Goal: Task Accomplishment & Management: Complete application form

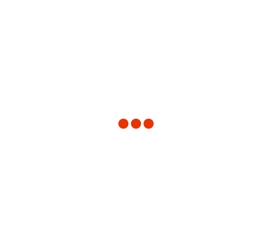
type input "[GEOGRAPHIC_DATA]"
type input "3510"
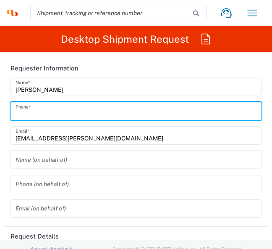
click at [29, 109] on input "tel" at bounding box center [136, 111] width 241 height 15
type input "Syneos Health UK Limited"
type input "07450433495"
click at [62, 159] on input "text" at bounding box center [136, 160] width 241 height 15
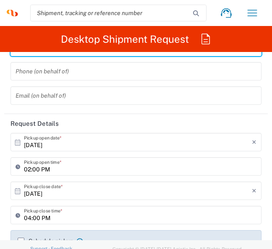
scroll to position [126, 0]
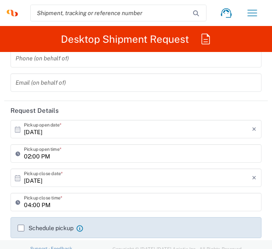
click at [84, 141] on div "[DATE] × Pickup open date * Cancel Apply" at bounding box center [135, 132] width 255 height 24
click at [84, 133] on input "[DATE]" at bounding box center [138, 129] width 228 height 15
click at [86, 126] on input "[DATE]" at bounding box center [138, 129] width 228 height 15
click at [35, 131] on input "[DATE]" at bounding box center [138, 129] width 228 height 15
click at [16, 130] on icon at bounding box center [18, 130] width 8 height 8
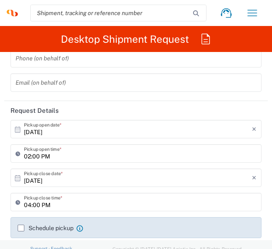
click at [51, 130] on input "[DATE]" at bounding box center [138, 129] width 228 height 15
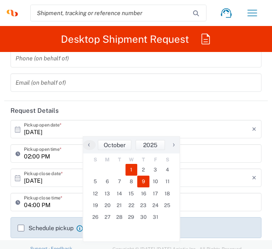
click at [142, 182] on span "9" at bounding box center [143, 182] width 12 height 12
type input "[DATE]"
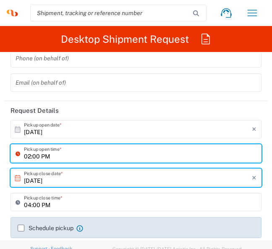
click at [63, 156] on input "02:00 PM" at bounding box center [140, 153] width 232 height 15
click at [79, 154] on input "02:00 PM" at bounding box center [140, 153] width 232 height 15
click at [24, 154] on input "02:00 PM" at bounding box center [140, 153] width 232 height 15
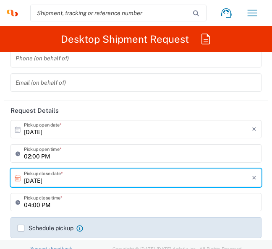
click at [15, 154] on div "02:00 PM Pickup open time *" at bounding box center [135, 153] width 251 height 18
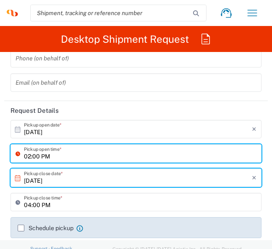
click at [18, 151] on icon at bounding box center [20, 153] width 8 height 13
click at [65, 202] on input "04:00 PM" at bounding box center [140, 202] width 232 height 15
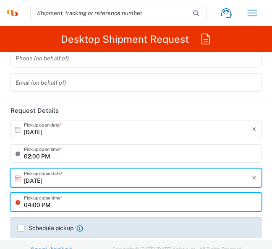
click at [78, 154] on input "02:00 PM" at bounding box center [140, 153] width 232 height 15
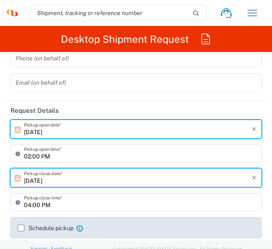
click at [112, 130] on input "[DATE]" at bounding box center [138, 129] width 228 height 15
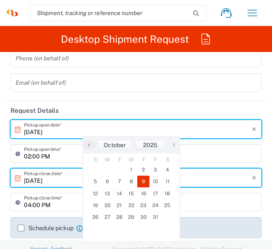
click at [60, 219] on div "Schedule pickup When scheduling a pickup please be sure to meet the following c…" at bounding box center [135, 227] width 251 height 21
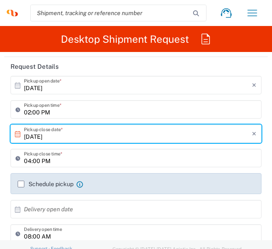
scroll to position [210, 0]
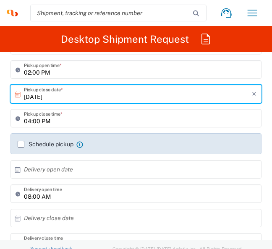
click at [20, 144] on label "Schedule pickup" at bounding box center [46, 144] width 56 height 7
click at [21, 144] on input "Schedule pickup" at bounding box center [21, 144] width 0 height 0
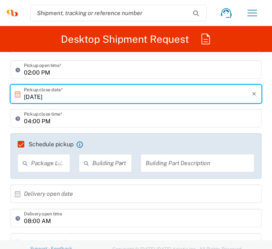
click at [54, 165] on icon at bounding box center [59, 163] width 11 height 11
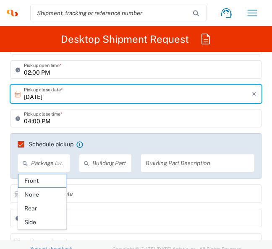
click at [88, 161] on icon at bounding box center [88, 162] width 8 height 13
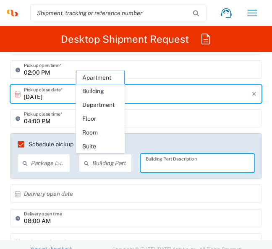
click at [172, 166] on input "text" at bounding box center [198, 163] width 104 height 15
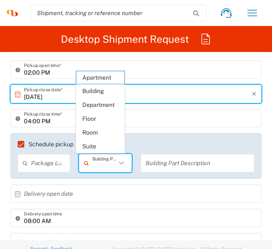
click at [93, 167] on input "text" at bounding box center [103, 163] width 23 height 15
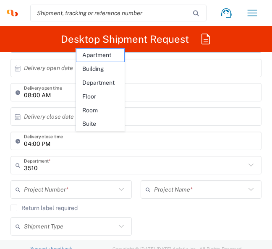
scroll to position [252, 0]
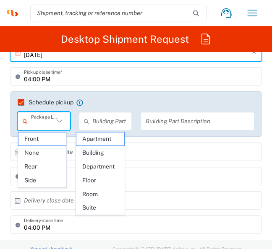
click at [44, 125] on input "text" at bounding box center [42, 121] width 23 height 15
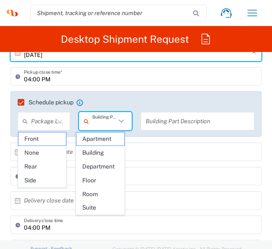
click at [100, 123] on input "text" at bounding box center [103, 121] width 23 height 15
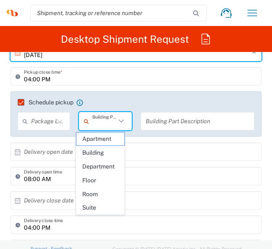
drag, startPoint x: 96, startPoint y: 146, endPoint x: 126, endPoint y: 157, distance: 31.7
click at [97, 148] on span "Building" at bounding box center [100, 152] width 48 height 13
type input "Building"
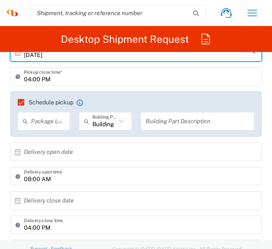
click at [43, 121] on input "text" at bounding box center [42, 121] width 23 height 15
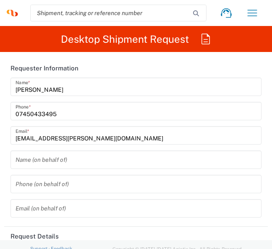
scroll to position [168, 0]
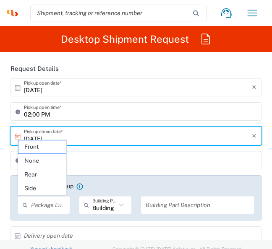
click at [105, 176] on div "Schedule pickup When scheduling a pickup please be sure to meet the following c…" at bounding box center [135, 197] width 251 height 45
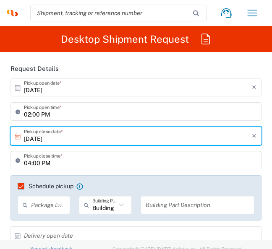
click at [21, 182] on div "Schedule pickup When scheduling a pickup please be sure to meet the following c…" at bounding box center [135, 197] width 251 height 45
click at [22, 183] on label "Schedule pickup" at bounding box center [46, 186] width 56 height 7
click at [17, 186] on input "Schedule pickup" at bounding box center [17, 186] width 0 height 0
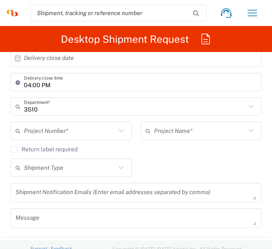
scroll to position [378, 0]
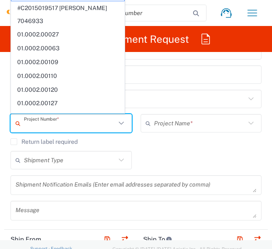
click at [49, 125] on input "text" at bounding box center [70, 123] width 92 height 15
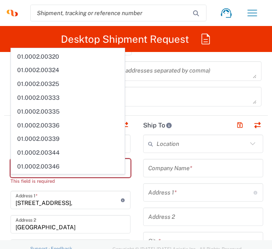
scroll to position [461, 0]
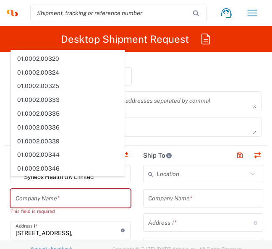
click at [194, 138] on div "Message" at bounding box center [136, 130] width 260 height 26
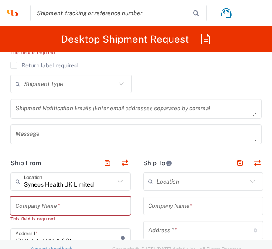
click at [164, 111] on textarea at bounding box center [136, 109] width 241 height 15
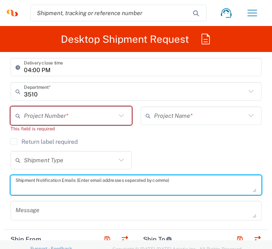
scroll to position [378, 0]
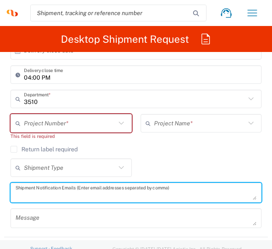
click at [92, 123] on input "text" at bounding box center [70, 123] width 92 height 15
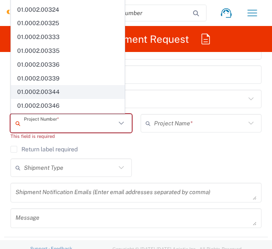
scroll to position [0, 0]
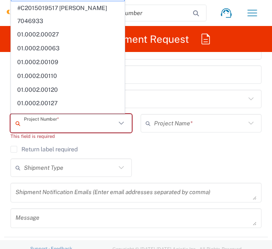
click at [128, 144] on div "Project Number * **6183 DEPARTMENTAL EXPENSE #C2015019517 [PERSON_NAME] 7046933…" at bounding box center [71, 130] width 130 height 32
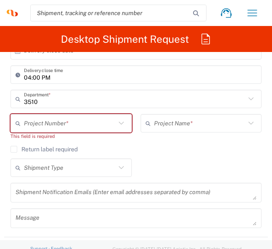
click at [96, 122] on input "text" at bounding box center [70, 123] width 92 height 15
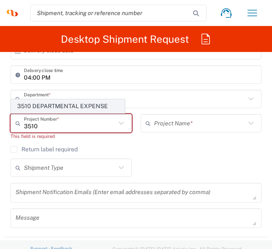
click at [77, 103] on span "3510 DEPARTMENTAL EXPENSE" at bounding box center [67, 106] width 113 height 13
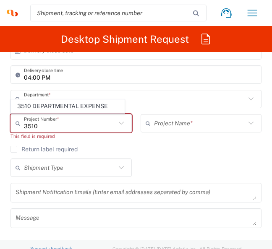
type input "3510 DEPARTMENTAL EXPENSE"
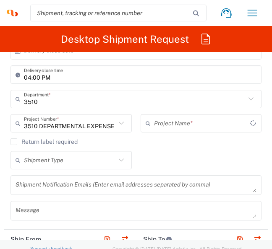
type input "3510 DEPARTMENTAL EXPENSE"
click at [53, 138] on label "Return label required" at bounding box center [43, 141] width 67 height 7
click at [14, 142] on input "Return label required" at bounding box center [14, 142] width 0 height 0
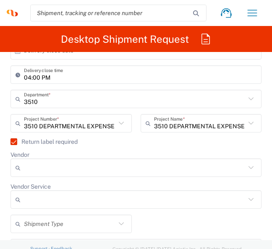
click at [49, 172] on input "Vendor" at bounding box center [134, 167] width 221 height 13
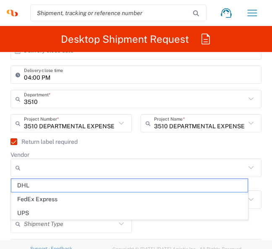
click at [68, 146] on div "Return label required" at bounding box center [135, 144] width 251 height 13
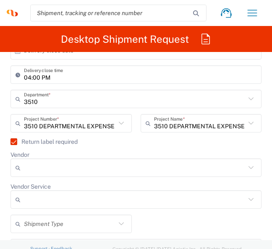
click at [52, 141] on label "Return label required" at bounding box center [43, 141] width 67 height 7
click at [10, 142] on input "Return label required" at bounding box center [10, 142] width 0 height 0
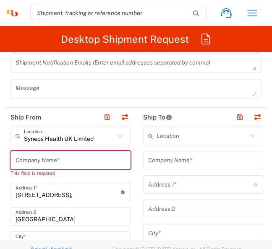
scroll to position [503, 0]
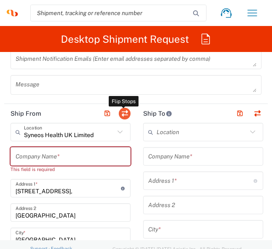
click at [126, 111] on button "button" at bounding box center [125, 114] width 12 height 12
type input "Syneos Health UK Limited"
type input "[STREET_ADDRESS],"
type input "[GEOGRAPHIC_DATA]"
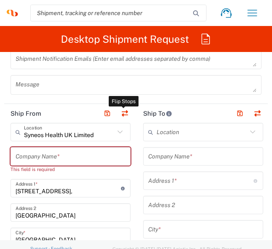
type input "[GEOGRAPHIC_DATA]"
type input "GU14 7BF"
type input "[PERSON_NAME]"
type input "[EMAIL_ADDRESS][PERSON_NAME][DOMAIN_NAME]"
type input "GB806650142000"
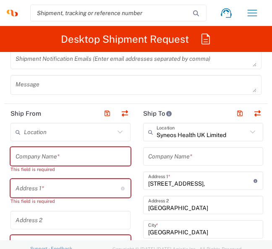
type input "[GEOGRAPHIC_DATA]"
click at [50, 154] on input "text" at bounding box center [71, 156] width 110 height 15
click at [47, 129] on input "text" at bounding box center [69, 132] width 91 height 15
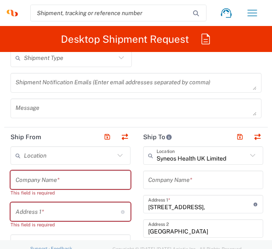
scroll to position [461, 0]
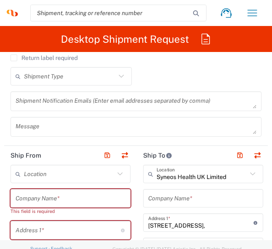
drag, startPoint x: 65, startPoint y: 195, endPoint x: 68, endPoint y: 182, distance: 12.9
click at [65, 195] on input "text" at bounding box center [71, 198] width 110 height 15
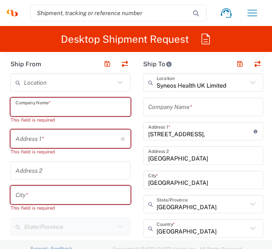
scroll to position [503, 0]
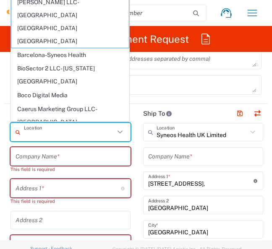
click at [89, 130] on input "text" at bounding box center [69, 132] width 91 height 15
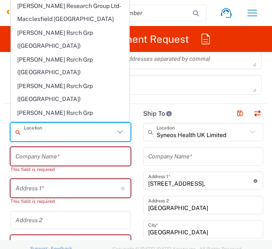
scroll to position [419, 0]
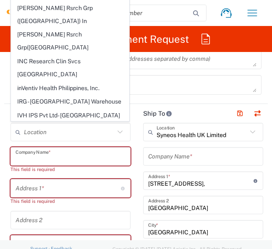
click at [77, 157] on input "text" at bounding box center [71, 156] width 110 height 15
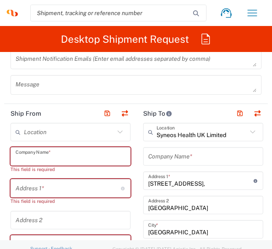
click at [65, 189] on input "text" at bounding box center [68, 188] width 105 height 15
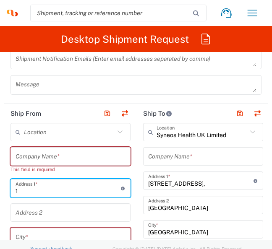
type input "[STREET_ADDRESS][PERSON_NAME]"
type input "[GEOGRAPHIC_DATA]"
type input "07380304212"
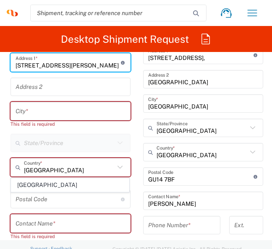
scroll to position [545, 0]
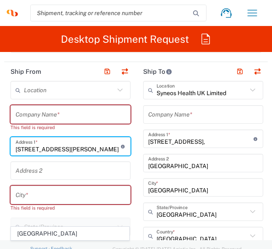
click at [53, 189] on input "text" at bounding box center [71, 195] width 110 height 15
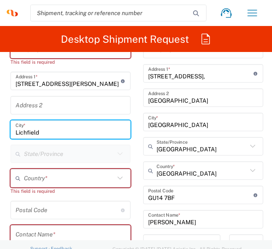
scroll to position [629, 0]
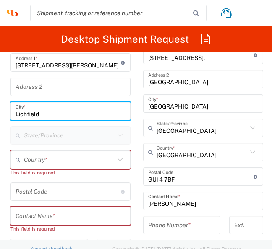
type input "Lichfield"
click at [55, 165] on input "text" at bounding box center [69, 160] width 91 height 15
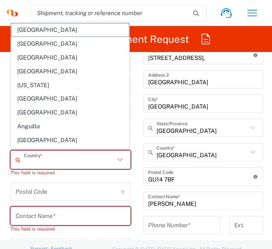
type input "[GEOGRAPHIC_DATA]"
type input "[EMAIL_ADDRESS][PERSON_NAME][DOMAIN_NAME]"
type input "I will require access as soon as possible please in order to meet due date"
click at [70, 188] on input "undefined" at bounding box center [68, 192] width 105 height 15
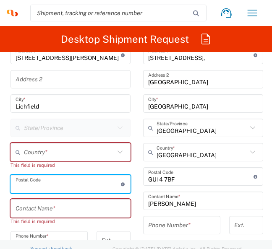
scroll to position [622, 0]
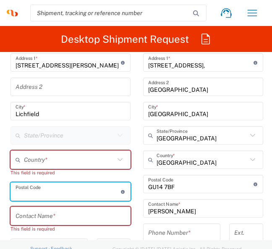
type input "WS137EN"
type input "[GEOGRAPHIC_DATA]"
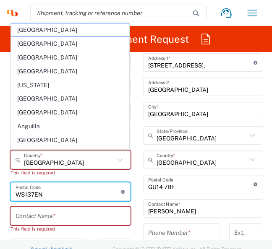
click at [41, 154] on input "[GEOGRAPHIC_DATA]" at bounding box center [69, 160] width 91 height 15
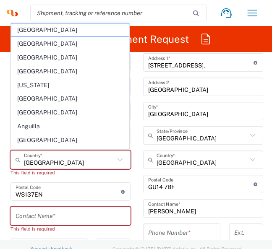
click at [18, 174] on div "This field is required" at bounding box center [70, 173] width 120 height 8
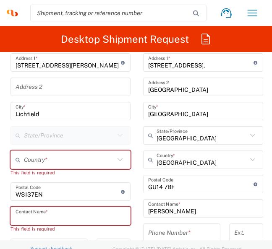
click at [95, 220] on input "text" at bounding box center [71, 216] width 110 height 15
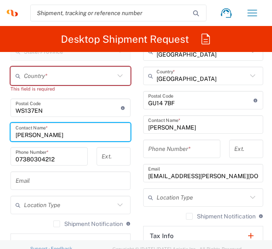
type input "[PERSON_NAME]"
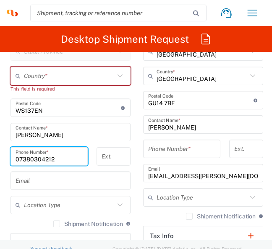
drag, startPoint x: 67, startPoint y: 153, endPoint x: -5, endPoint y: 159, distance: 72.4
click at [0, 159] on html "[PERSON_NAME] Home Shipment estimator Shipment tracking Desktop shipment reques…" at bounding box center [136, 124] width 272 height 249
type input "7"
type input "07450433495"
drag, startPoint x: 19, startPoint y: 176, endPoint x: 14, endPoint y: 166, distance: 11.8
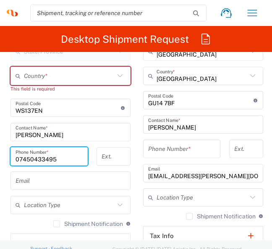
click at [20, 177] on input "text" at bounding box center [71, 181] width 110 height 15
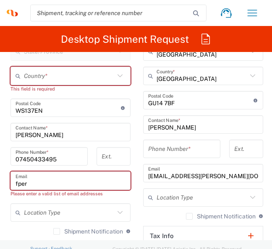
type input "[EMAIL_ADDRESS][DOMAIN_NAME]"
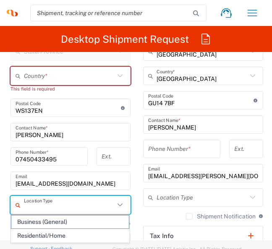
click at [49, 204] on input "text" at bounding box center [69, 205] width 91 height 15
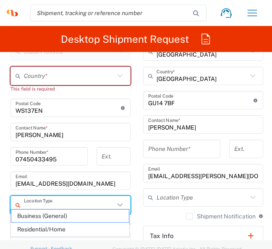
scroll to position [748, 0]
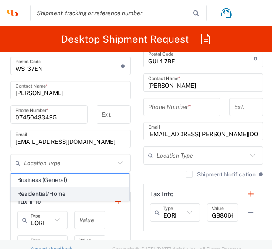
click at [49, 196] on span "Residential/Home" at bounding box center [69, 194] width 117 height 13
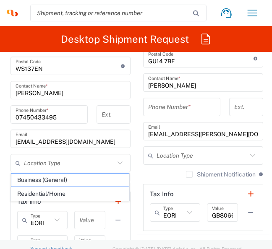
type input "Residential/Home"
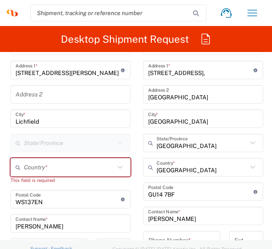
scroll to position [622, 0]
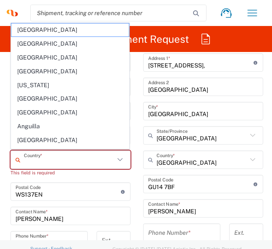
click at [61, 161] on input "text" at bounding box center [69, 160] width 91 height 15
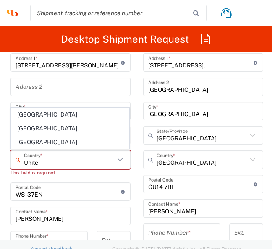
drag, startPoint x: 30, startPoint y: 129, endPoint x: 150, endPoint y: 156, distance: 123.5
click at [30, 129] on span "[GEOGRAPHIC_DATA]" at bounding box center [69, 128] width 117 height 13
type input "[GEOGRAPHIC_DATA]"
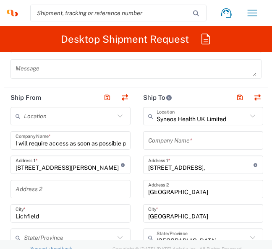
scroll to position [538, 0]
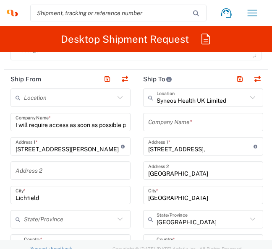
click at [99, 116] on input "I will require access as soon as possible please in order to meet due date" at bounding box center [71, 122] width 110 height 15
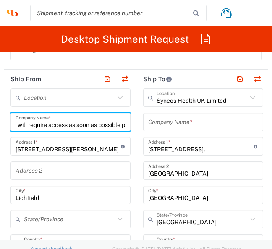
scroll to position [0, 0]
drag, startPoint x: 124, startPoint y: 122, endPoint x: -37, endPoint y: 106, distance: 161.9
click at [0, 106] on html "[PERSON_NAME] Home Shipment estimator Shipment tracking Desktop shipment reques…" at bounding box center [136, 124] width 272 height 249
type input "e"
click at [86, 122] on input "text" at bounding box center [67, 122] width 103 height 15
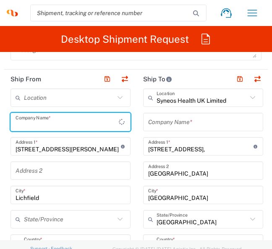
click at [119, 122] on input "text" at bounding box center [67, 122] width 103 height 15
click at [98, 124] on input "text" at bounding box center [67, 122] width 103 height 15
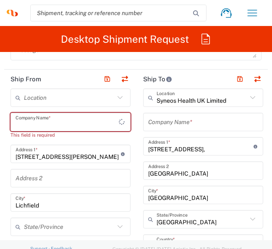
type input "F"
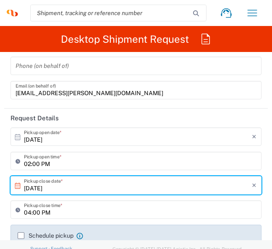
scroll to position [160, 0]
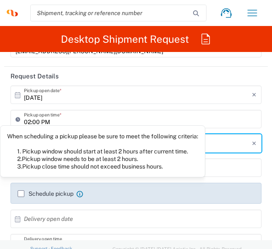
type input "[PERSON_NAME]"
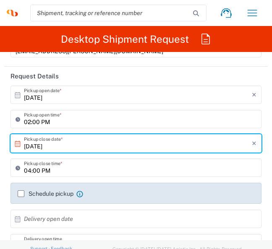
drag, startPoint x: 70, startPoint y: 193, endPoint x: 25, endPoint y: 193, distance: 45.3
click at [70, 193] on label "Schedule pickup" at bounding box center [46, 193] width 56 height 7
click at [21, 194] on input "Schedule pickup" at bounding box center [21, 194] width 0 height 0
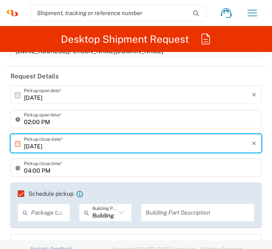
click at [116, 212] on icon at bounding box center [121, 212] width 11 height 11
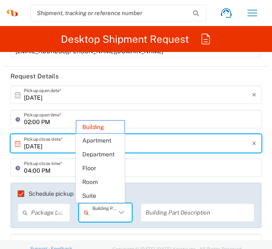
scroll to position [0, 0]
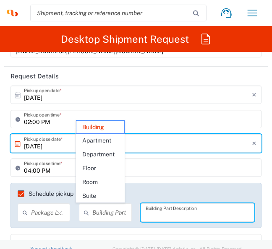
click at [167, 213] on input "text" at bounding box center [198, 213] width 104 height 15
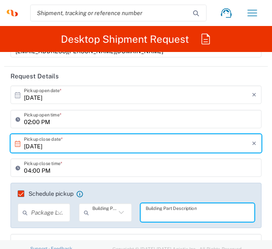
type input "Building"
click at [58, 212] on icon at bounding box center [59, 212] width 5 height 3
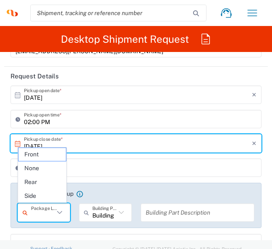
click at [111, 190] on agx-checkbox-control "Schedule pickup When scheduling a pickup please be sure to meet the following c…" at bounding box center [136, 194] width 237 height 8
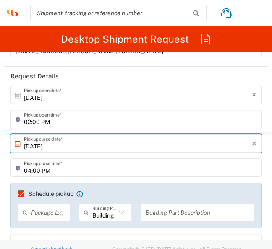
click at [18, 194] on label "Schedule pickup" at bounding box center [46, 193] width 56 height 7
click at [17, 194] on input "Schedule pickup" at bounding box center [17, 194] width 0 height 0
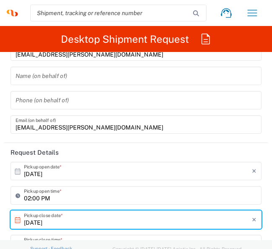
scroll to position [210, 0]
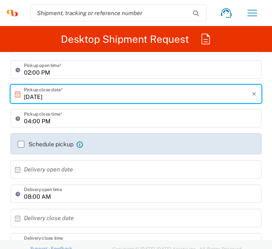
click at [20, 143] on label "Schedule pickup" at bounding box center [46, 144] width 56 height 7
click at [21, 144] on input "Schedule pickup" at bounding box center [21, 144] width 0 height 0
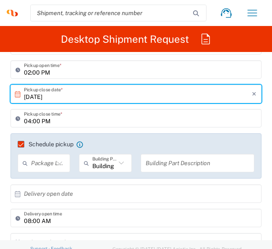
click at [41, 163] on input "text" at bounding box center [42, 163] width 23 height 15
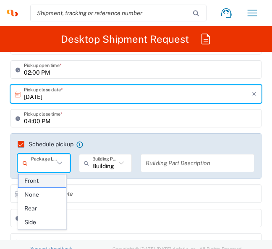
click at [43, 182] on span "Front" at bounding box center [42, 181] width 48 height 13
type input "Front"
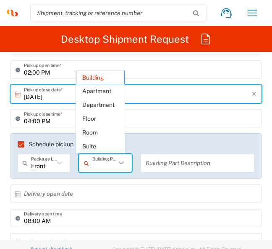
click at [102, 162] on input "text" at bounding box center [103, 163] width 23 height 15
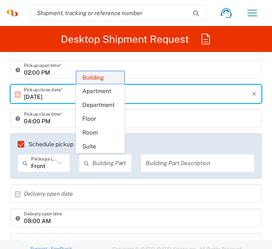
click at [113, 76] on span "Building" at bounding box center [100, 77] width 48 height 13
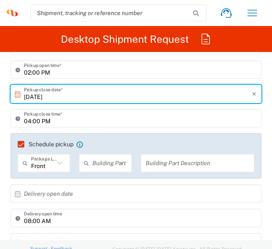
click at [166, 161] on input "text" at bounding box center [198, 163] width 104 height 15
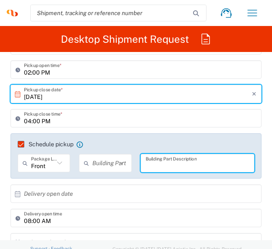
click at [60, 164] on icon at bounding box center [59, 163] width 11 height 11
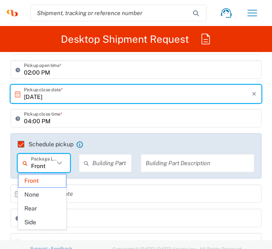
type input "Front"
click at [37, 165] on input "Front" at bounding box center [42, 163] width 23 height 15
click at [108, 165] on input "text" at bounding box center [103, 163] width 23 height 15
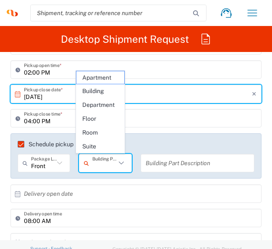
click at [168, 166] on input "text" at bounding box center [198, 163] width 104 height 15
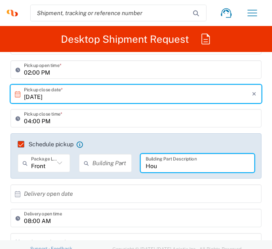
click at [165, 167] on input "Hou" at bounding box center [198, 163] width 104 height 15
click at [168, 166] on input "Hou" at bounding box center [198, 163] width 104 height 15
click at [148, 142] on agx-checkbox-control "Schedule pickup When scheduling a pickup please be sure to meet the following c…" at bounding box center [136, 145] width 237 height 8
click at [161, 162] on input "Hou" at bounding box center [198, 163] width 104 height 15
click at [160, 167] on input "Hou" at bounding box center [198, 163] width 104 height 15
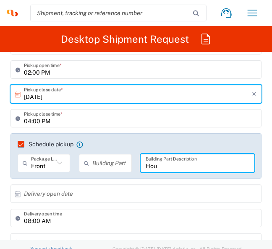
click at [161, 190] on input "text" at bounding box center [138, 194] width 228 height 15
click at [138, 202] on div "× Delivery open date" at bounding box center [135, 194] width 251 height 18
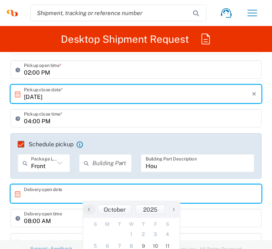
click at [161, 165] on input "Hou" at bounding box center [198, 163] width 104 height 15
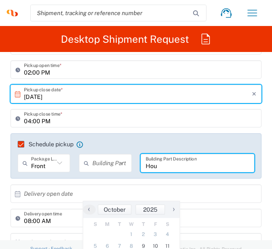
click at [158, 165] on input "Hou" at bounding box center [198, 163] width 104 height 15
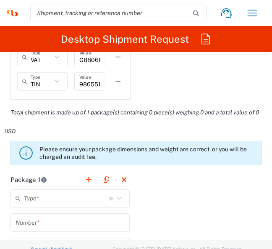
scroll to position [965, 0]
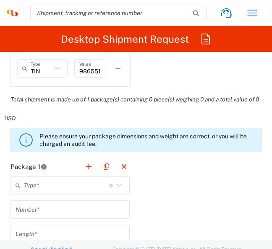
type input "House"
click at [33, 186] on input "text" at bounding box center [66, 185] width 85 height 15
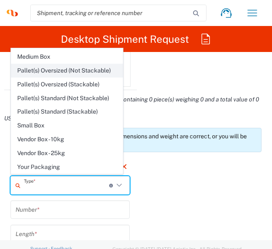
scroll to position [0, 0]
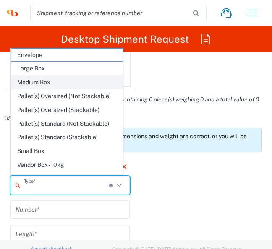
click at [46, 83] on span "Medium Box" at bounding box center [66, 82] width 111 height 13
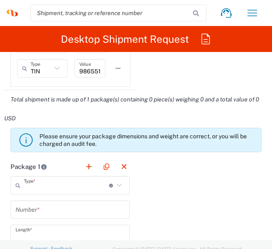
type input "Medium Box"
type input "13"
type input "11.5"
type input "2.5"
type input "in"
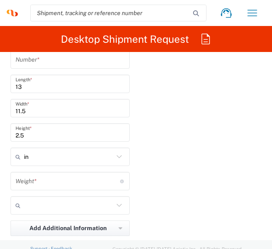
scroll to position [1133, 0]
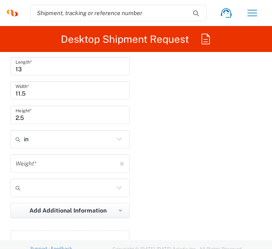
click at [46, 163] on input "number" at bounding box center [68, 163] width 104 height 15
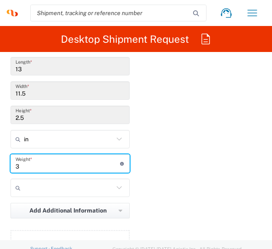
type input "3"
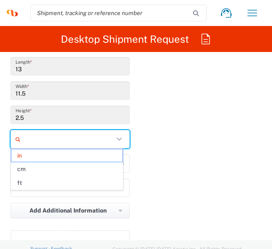
click at [58, 141] on input "text" at bounding box center [69, 139] width 90 height 13
click at [192, 140] on div "Package 1 Medium Box Type * Material used to package goods Envelope Large Box M…" at bounding box center [135, 130] width 263 height 281
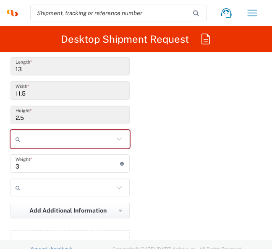
type input "in"
drag, startPoint x: 190, startPoint y: 167, endPoint x: 78, endPoint y: 182, distance: 112.5
click at [190, 167] on div "Package 1 Medium Box Type * Material used to package goods Envelope Large Box M…" at bounding box center [135, 130] width 263 height 281
click at [78, 182] on input "text" at bounding box center [69, 187] width 90 height 13
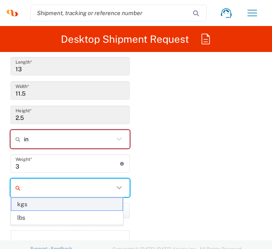
click at [25, 206] on span "kgs" at bounding box center [66, 204] width 111 height 13
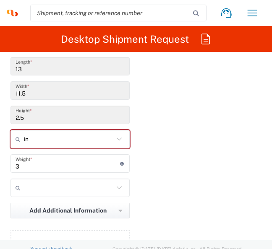
type input "kgs"
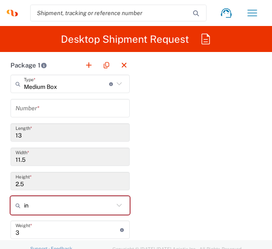
scroll to position [1049, 0]
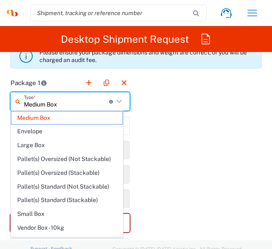
click at [52, 101] on input "Medium Box" at bounding box center [66, 101] width 85 height 15
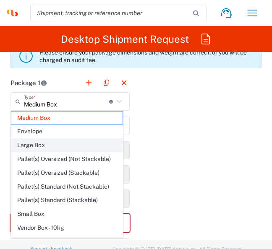
click at [42, 141] on span "Large Box" at bounding box center [66, 145] width 111 height 13
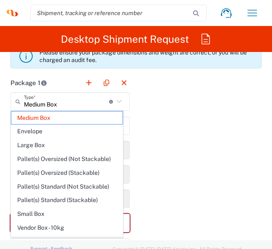
type input "Large Box"
type input "17.5"
type input "12.5"
type input "3"
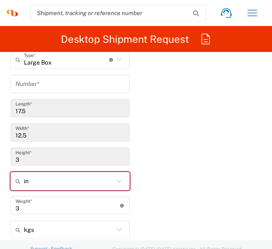
scroll to position [1007, 0]
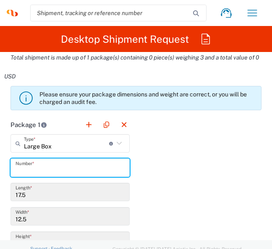
click at [68, 162] on input "text" at bounding box center [70, 168] width 109 height 15
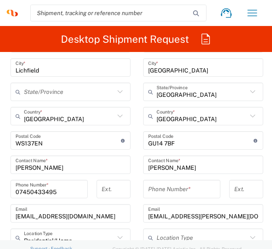
scroll to position [671, 0]
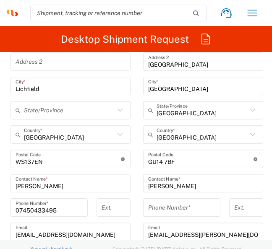
type input "1"
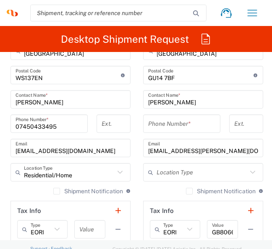
click at [187, 102] on input "[PERSON_NAME]" at bounding box center [203, 99] width 110 height 15
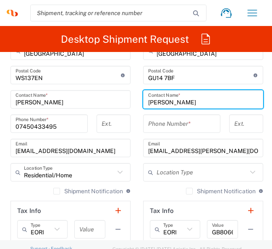
drag, startPoint x: 165, startPoint y: 103, endPoint x: 142, endPoint y: 101, distance: 22.7
click at [143, 101] on div "[PERSON_NAME] Contact Name *" at bounding box center [203, 99] width 120 height 18
paste input "[PERSON_NAME]"
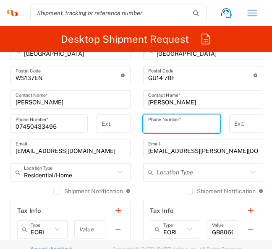
click at [189, 122] on input "tel" at bounding box center [181, 124] width 67 height 15
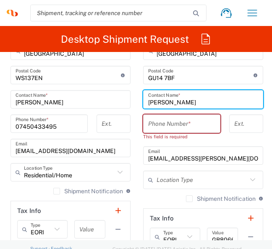
drag, startPoint x: 186, startPoint y: 102, endPoint x: 128, endPoint y: 86, distance: 60.7
click at [133, 99] on div "Ship From Location [PERSON_NAME] LLC-[GEOGRAPHIC_DATA] [GEOGRAPHIC_DATA] [GEOGR…" at bounding box center [135, 88] width 263 height 423
type input "[PERSON_NAME]"
click at [190, 121] on input "tel" at bounding box center [181, 124] width 67 height 15
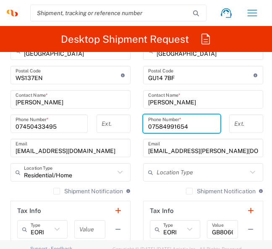
type input "07584991654"
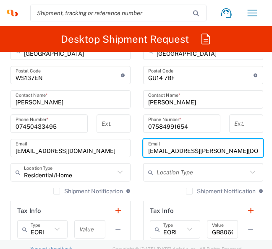
drag, startPoint x: 244, startPoint y: 148, endPoint x: 129, endPoint y: 146, distance: 115.0
click at [129, 146] on div "Ship From Location [PERSON_NAME] LLC-[GEOGRAPHIC_DATA] [GEOGRAPHIC_DATA] [GEOGR…" at bounding box center [135, 88] width 263 height 423
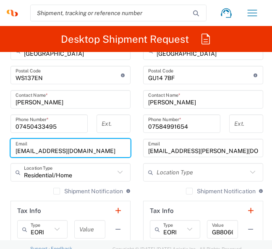
click at [109, 149] on input "[EMAIL_ADDRESS][DOMAIN_NAME]" at bounding box center [71, 148] width 110 height 15
drag, startPoint x: 92, startPoint y: 148, endPoint x: 1, endPoint y: 140, distance: 91.8
click at [1, 140] on form "Requester Information [PERSON_NAME] Name * [PHONE_NUMBER] Phone * [EMAIL_ADDRES…" at bounding box center [136, 178] width 272 height 1748
paste input "aith.[PERSON_NAME]@syneoshealth"
type input "[EMAIL_ADDRESS][PERSON_NAME][DOMAIN_NAME]"
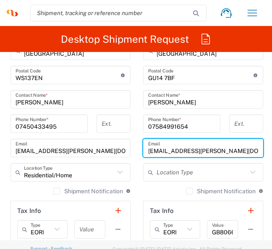
drag, startPoint x: 238, startPoint y: 148, endPoint x: 120, endPoint y: 151, distance: 117.9
click at [124, 151] on div "Ship From Location [PERSON_NAME] LLC-[GEOGRAPHIC_DATA] [GEOGRAPHIC_DATA] [GEOGR…" at bounding box center [135, 88] width 263 height 423
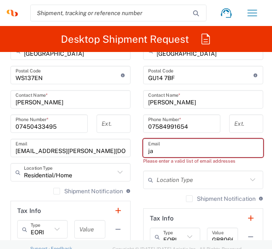
type input "j"
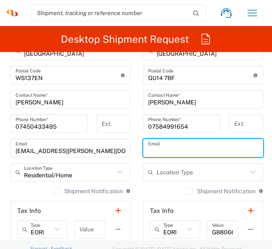
paste input "[PERSON_NAME][EMAIL_ADDRESS][PERSON_NAME][DOMAIN_NAME]"
type input "[PERSON_NAME][EMAIL_ADDRESS][PERSON_NAME][DOMAIN_NAME]"
click at [175, 169] on input "text" at bounding box center [201, 172] width 91 height 15
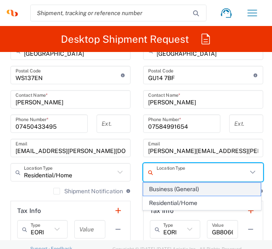
click at [177, 190] on span "Business (General)" at bounding box center [201, 189] width 117 height 13
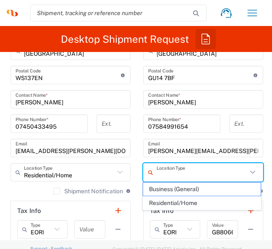
type input "Business (General)"
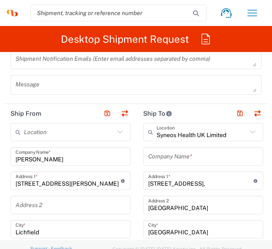
scroll to position [545, 0]
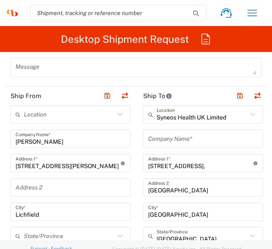
click at [180, 142] on input "text" at bounding box center [203, 139] width 110 height 15
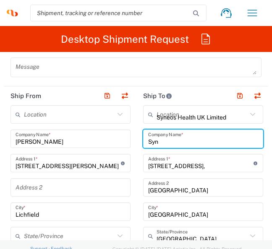
type input "Syne"
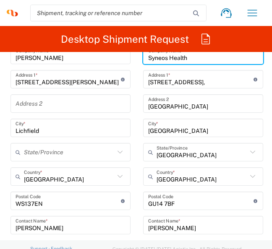
scroll to position [713, 0]
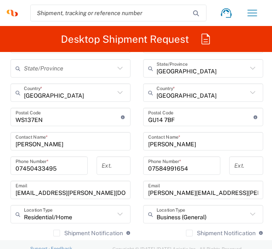
type input "Syneos Health"
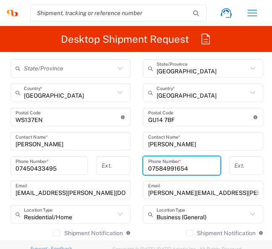
drag, startPoint x: 192, startPoint y: 166, endPoint x: 121, endPoint y: 163, distance: 70.9
click at [121, 163] on div "Ship From Location [PERSON_NAME] LLC-[GEOGRAPHIC_DATA] [GEOGRAPHIC_DATA] [GEOGR…" at bounding box center [135, 130] width 263 height 423
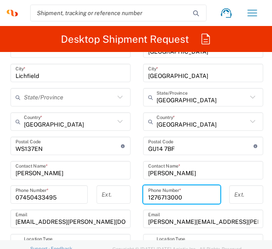
scroll to position [671, 0]
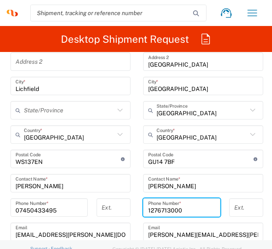
drag, startPoint x: 245, startPoint y: 208, endPoint x: 155, endPoint y: 203, distance: 90.7
click at [245, 208] on input "tel" at bounding box center [246, 208] width 24 height 15
click at [148, 208] on input "1276713000" at bounding box center [181, 208] width 67 height 15
type input "[PHONE_NUMBER]"
click at [238, 210] on input "tel" at bounding box center [246, 208] width 24 height 15
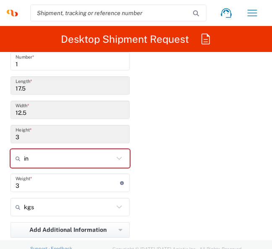
scroll to position [1175, 0]
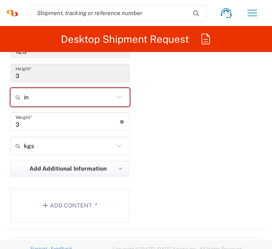
click at [221, 149] on div "Package 1 Large Box Type * Material used to package goods Medium Box Envelope L…" at bounding box center [135, 88] width 263 height 281
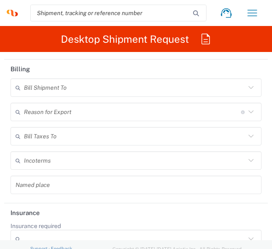
scroll to position [1636, 0]
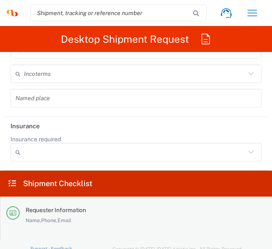
click at [160, 135] on agx-dropdown-control "Insurance required No Yes" at bounding box center [135, 148] width 251 height 26
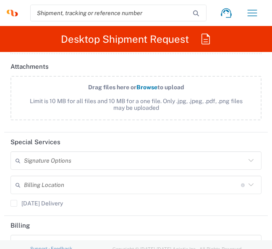
scroll to position [1384, 0]
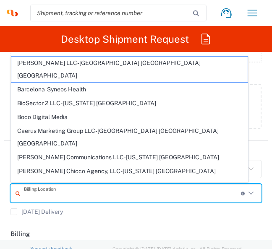
click at [40, 190] on input "text" at bounding box center [132, 193] width 217 height 15
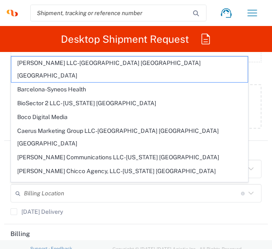
click at [96, 208] on div "[DATE] Delivery" at bounding box center [136, 214] width 260 height 13
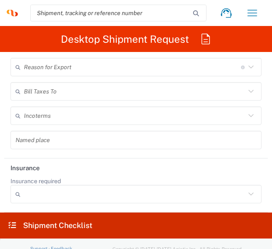
scroll to position [1510, 0]
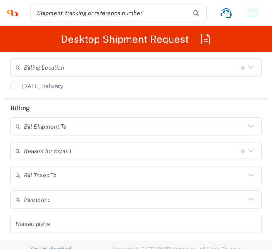
click at [43, 124] on input "text" at bounding box center [134, 127] width 221 height 15
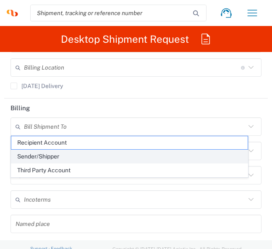
click at [46, 156] on span "Sender/Shipper" at bounding box center [129, 156] width 236 height 13
type input "Sender/Shipper"
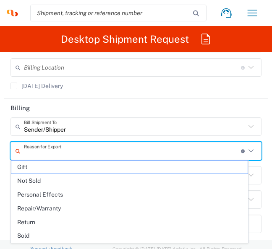
click at [49, 148] on input "text" at bounding box center [132, 151] width 217 height 15
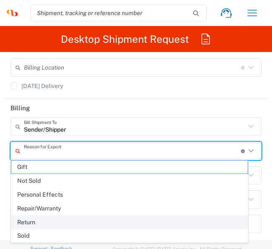
click at [48, 219] on span "Return" at bounding box center [129, 222] width 236 height 13
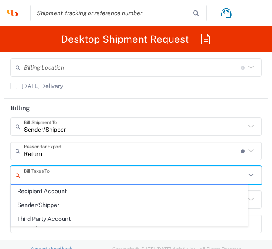
click at [45, 179] on input "text" at bounding box center [134, 175] width 221 height 15
type input "Return"
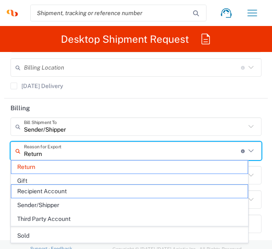
click at [72, 148] on input "Return" at bounding box center [132, 151] width 217 height 15
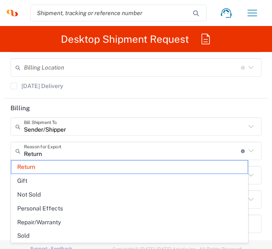
click at [209, 108] on header "Billing" at bounding box center [135, 108] width 263 height 19
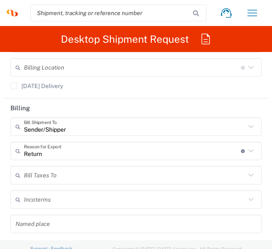
click at [43, 206] on div "Incoterms" at bounding box center [135, 199] width 251 height 18
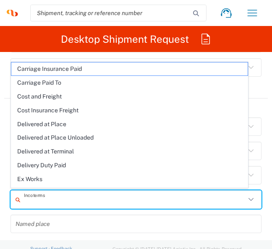
click at [45, 201] on input "text" at bounding box center [134, 200] width 221 height 15
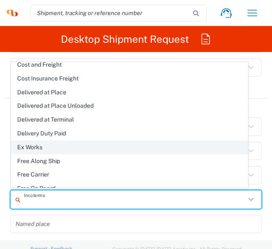
scroll to position [36, 0]
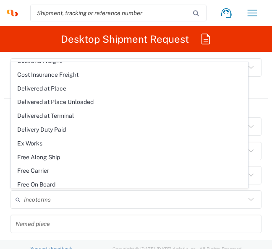
click at [61, 211] on div "Incoterms Carriage Insurance Paid Carriage Paid To Cost and Freight Cost Insura…" at bounding box center [136, 202] width 260 height 24
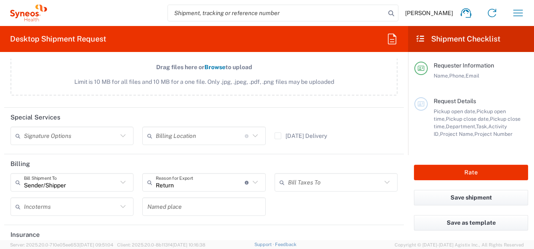
scroll to position [1085, 0]
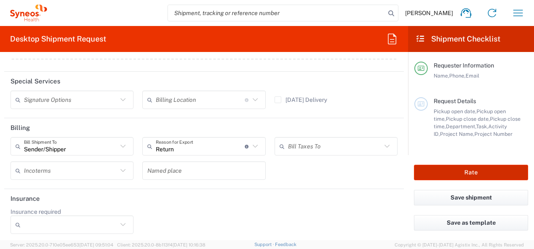
click at [271, 173] on button "Rate" at bounding box center [471, 173] width 114 height 16
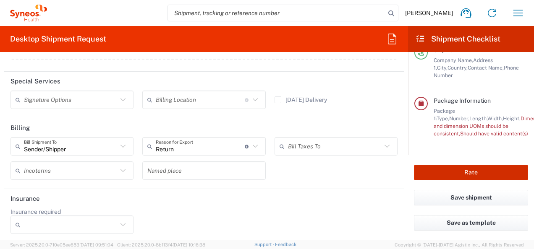
scroll to position [167, 0]
type input "3510 DEPARTMENTAL EXPENSE"
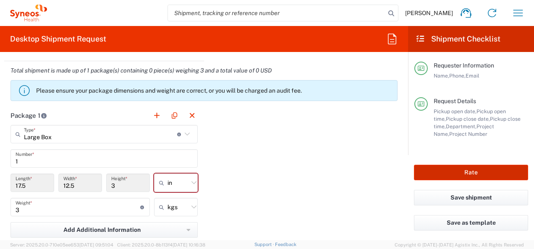
scroll to position [791, 0]
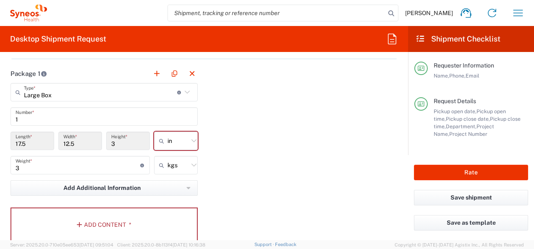
click at [234, 136] on div "Package 1 Large Box Type * Material used to package goods Medium Box Envelope L…" at bounding box center [203, 156] width 399 height 184
drag, startPoint x: 115, startPoint y: 144, endPoint x: 72, endPoint y: 140, distance: 43.0
click at [115, 144] on input "3" at bounding box center [128, 141] width 34 height 15
click at [271, 165] on div "Package 1 Large Box Type * Material used to package goods Medium Box Envelope L…" at bounding box center [203, 156] width 399 height 184
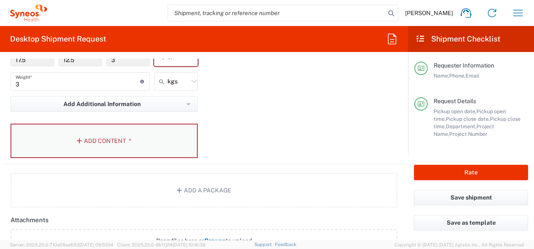
click at [98, 143] on button "Add Content *" at bounding box center [103, 141] width 187 height 34
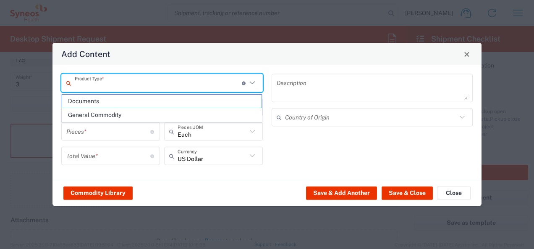
drag, startPoint x: 139, startPoint y: 79, endPoint x: 142, endPoint y: 83, distance: 4.5
click at [140, 79] on input "text" at bounding box center [158, 83] width 167 height 15
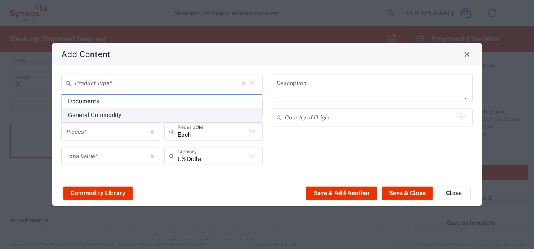
click at [125, 115] on span "General Commodity" at bounding box center [162, 115] width 200 height 13
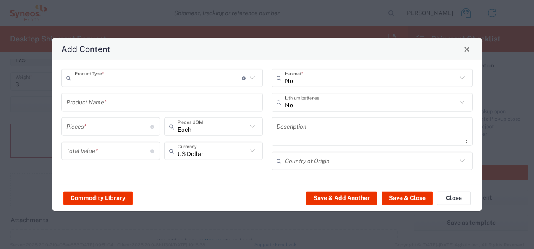
type input "General Commodity"
click at [112, 102] on input "text" at bounding box center [161, 102] width 191 height 15
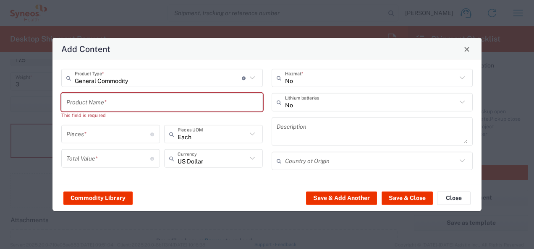
drag, startPoint x: 376, startPoint y: 70, endPoint x: 214, endPoint y: 88, distance: 163.7
click at [271, 70] on div "No Hazmat *" at bounding box center [371, 78] width 201 height 18
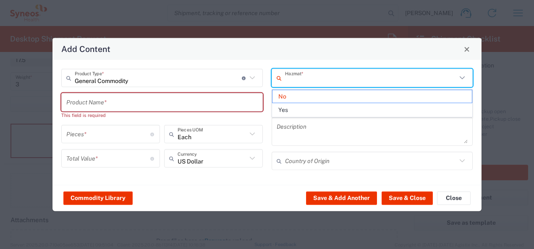
drag, startPoint x: 213, startPoint y: 88, endPoint x: 206, endPoint y: 99, distance: 13.3
click at [213, 89] on div "General Commodity Product Type * Document: Paper document generated internally …" at bounding box center [162, 122] width 210 height 107
click at [206, 99] on input "text" at bounding box center [161, 102] width 191 height 15
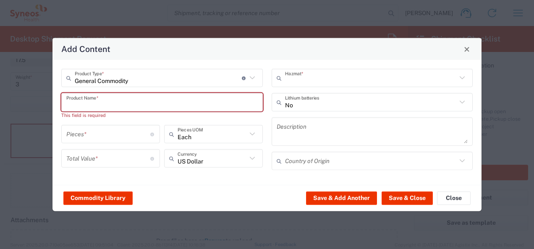
click at [187, 105] on input "text" at bounding box center [161, 102] width 191 height 15
type input "No"
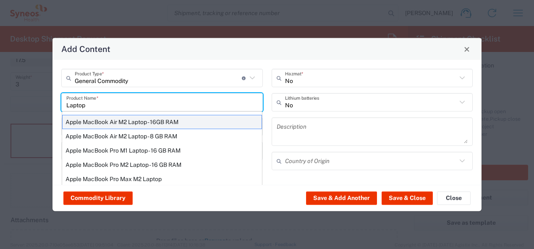
click at [95, 124] on div "Apple MacBook Air M2 Laptop - 16GB RAM" at bounding box center [162, 122] width 200 height 14
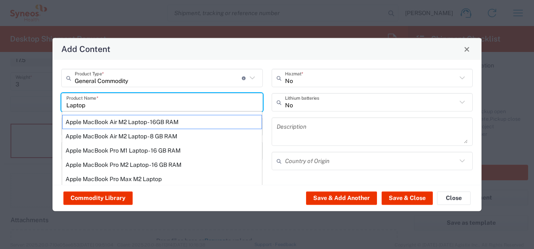
type input "Apple MacBook Air M2 Laptop - 16GB RAM"
type input "1"
type textarea "M2 - 8-core CPU - 8-core GPU - 16 GB RAM - 512 GB SSD"
type input "[GEOGRAPHIC_DATA]"
type input "Yes"
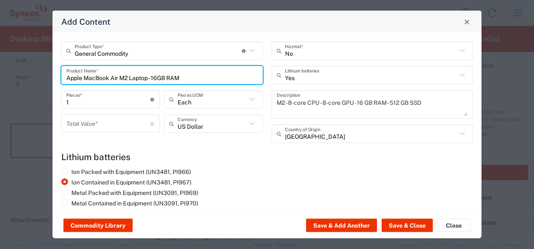
drag, startPoint x: 188, startPoint y: 70, endPoint x: 46, endPoint y: 49, distance: 143.3
click at [47, 57] on div "Add Content General Commodity Product Type * Document: Paper document generated…" at bounding box center [267, 124] width 534 height 249
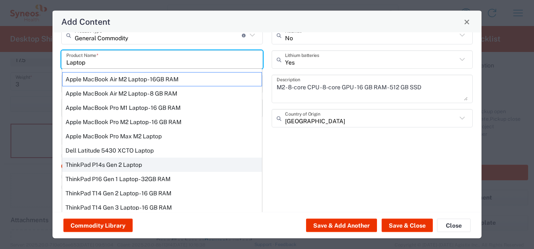
scroll to position [142, 0]
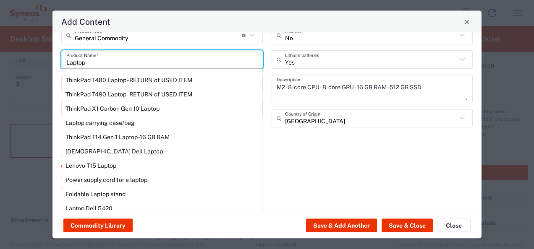
drag, startPoint x: 94, startPoint y: 62, endPoint x: 44, endPoint y: 53, distance: 50.3
click at [47, 56] on div "Add Content General Commodity Product Type * Document: Paper document generated…" at bounding box center [267, 124] width 534 height 249
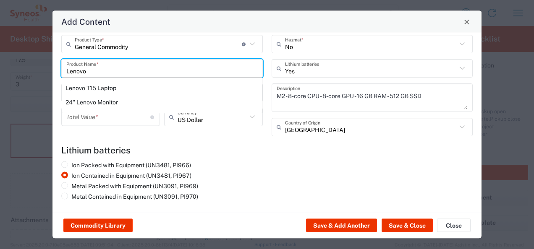
scroll to position [5, 0]
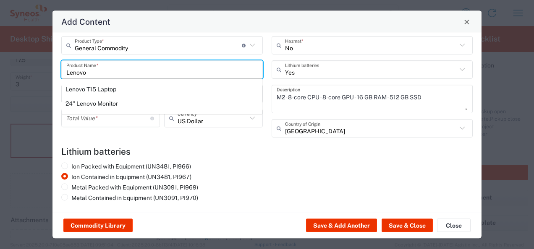
drag, startPoint x: 104, startPoint y: 67, endPoint x: 0, endPoint y: 72, distance: 104.2
click at [0, 72] on html "[PERSON_NAME] Home Shipment estimator Shipment tracking Desktop shipment reques…" at bounding box center [267, 124] width 534 height 249
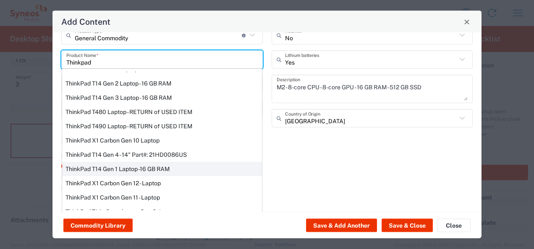
scroll to position [0, 0]
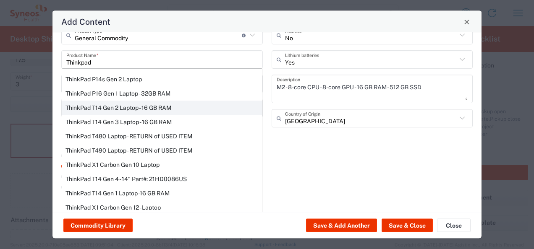
click at [135, 105] on div "ThinkPad T14 Gen 2 Laptop - 16 GB RAM" at bounding box center [162, 108] width 200 height 14
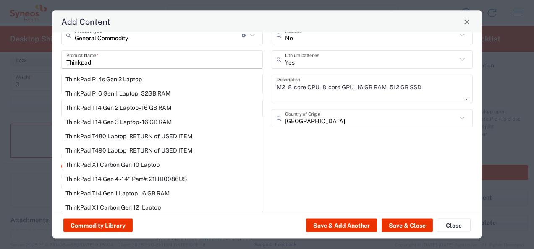
type input "ThinkPad T14 Gen 2 Laptop - 16 GB RAM"
type textarea "Intel Core i7-1156G7 vProÂ® Processor - 14"- 16 GB RAM - 512 GB SSD"
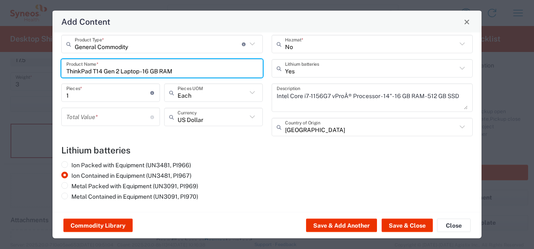
scroll to position [5, 0]
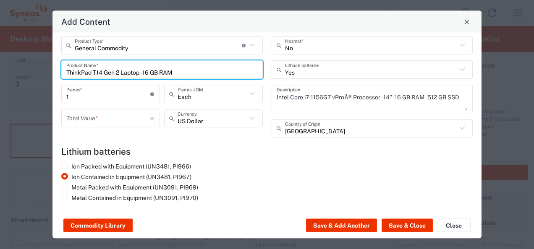
click at [117, 117] on input "number" at bounding box center [108, 118] width 84 height 15
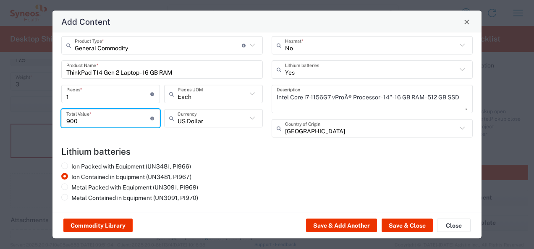
type input "900"
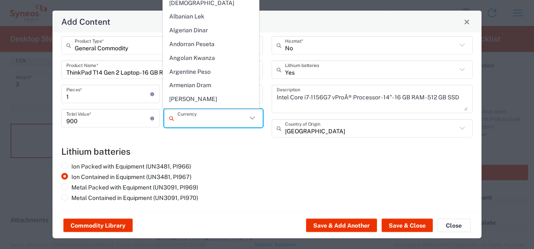
click at [208, 122] on input "text" at bounding box center [211, 118] width 69 height 15
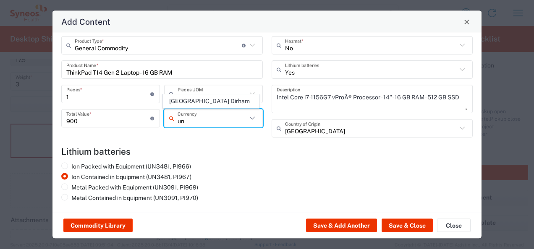
type input "u"
click at [203, 118] on input "GBP" at bounding box center [211, 118] width 69 height 15
type input "G"
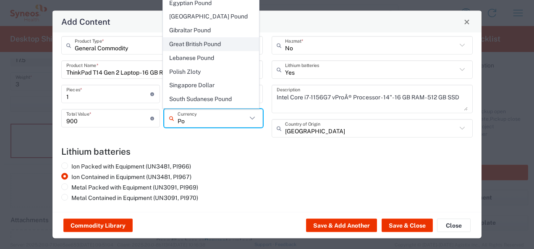
click at [217, 39] on span "Great British Pound" at bounding box center [210, 44] width 95 height 13
type input "Great British Pound"
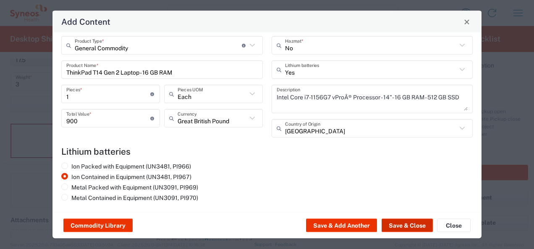
click at [271, 226] on button "Save & Close" at bounding box center [406, 225] width 51 height 13
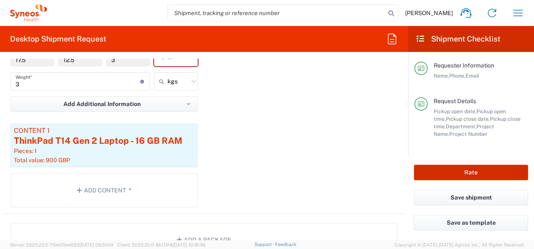
click at [271, 174] on button "Rate" at bounding box center [471, 173] width 114 height 16
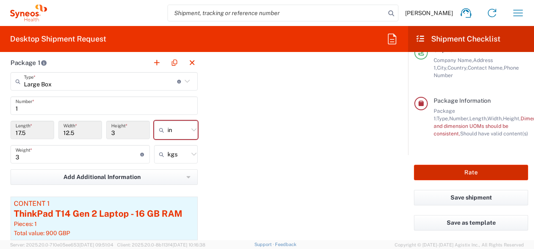
scroll to position [791, 0]
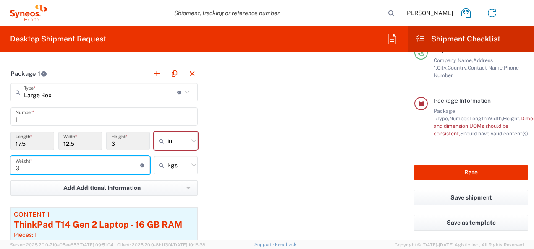
click at [79, 161] on input "3" at bounding box center [78, 165] width 125 height 15
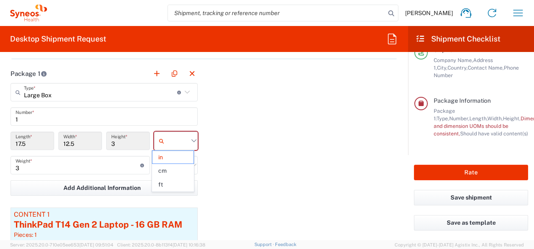
click at [172, 138] on input "text" at bounding box center [177, 140] width 21 height 13
click at [170, 158] on span "in" at bounding box center [172, 157] width 41 height 13
click at [173, 142] on input "text" at bounding box center [177, 140] width 21 height 13
click at [164, 183] on span "in" at bounding box center [172, 184] width 41 height 13
type input "in"
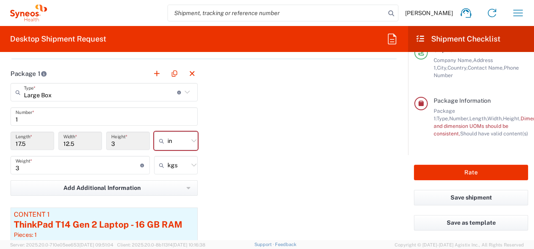
drag, startPoint x: 130, startPoint y: 117, endPoint x: 382, endPoint y: 156, distance: 254.3
click at [130, 116] on input "1" at bounding box center [104, 116] width 177 height 15
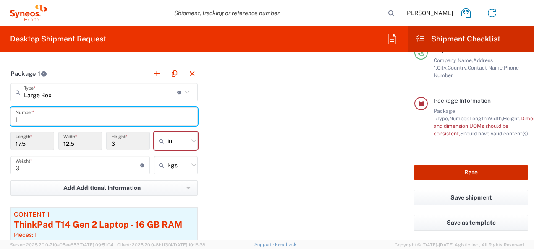
click at [271, 174] on button "Rate" at bounding box center [471, 173] width 114 height 16
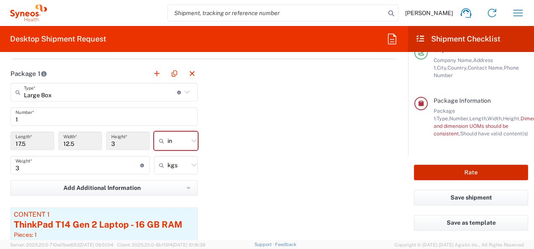
click at [271, 172] on button "Rate" at bounding box center [471, 173] width 114 height 16
type input "Large Box"
click at [147, 95] on input "Large Box" at bounding box center [100, 92] width 153 height 15
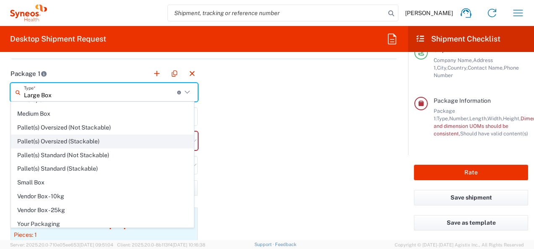
scroll to position [0, 0]
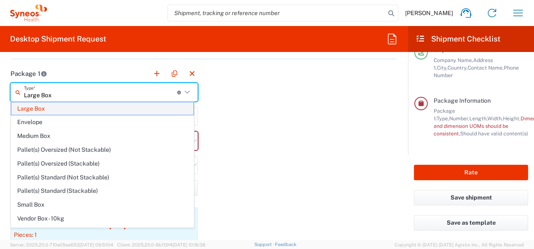
click at [44, 105] on span "Large Box" at bounding box center [102, 108] width 182 height 13
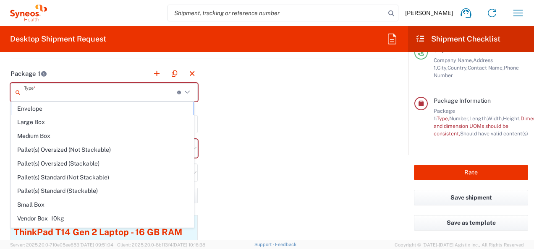
click at [65, 86] on input "text" at bounding box center [100, 92] width 153 height 15
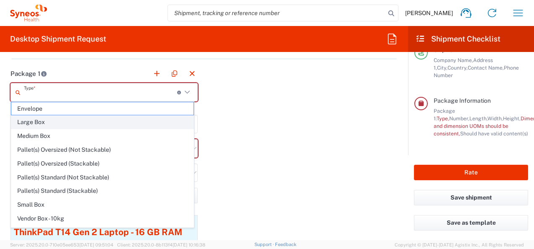
click at [30, 123] on span "Large Box" at bounding box center [102, 122] width 182 height 13
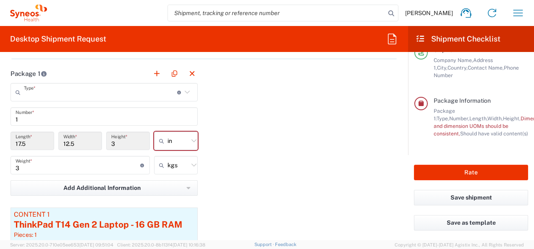
type input "Large Box"
type input "in"
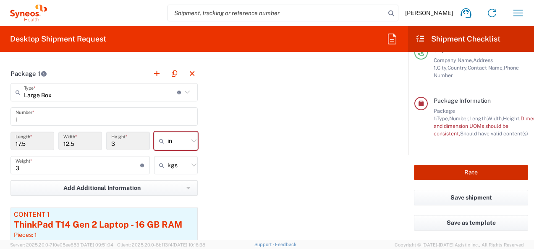
click at [271, 170] on button "Rate" at bounding box center [471, 173] width 114 height 16
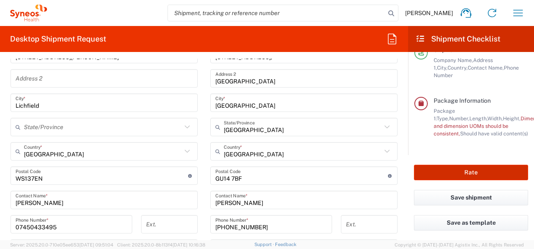
scroll to position [295, 0]
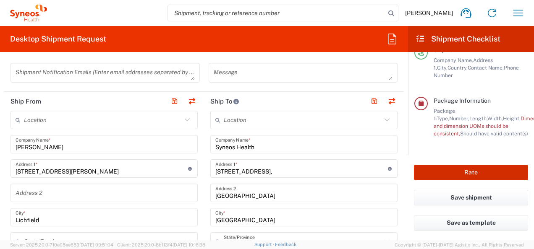
click at [262, 120] on input "text" at bounding box center [303, 120] width 158 height 15
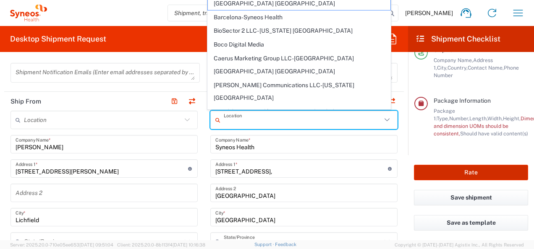
click at [271, 176] on button "Rate" at bounding box center [471, 173] width 114 height 16
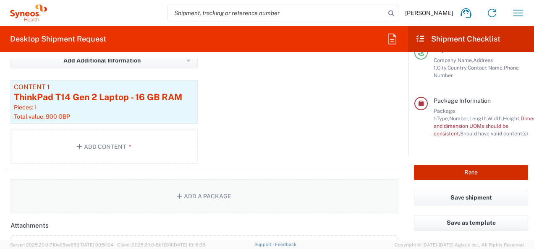
scroll to position [925, 0]
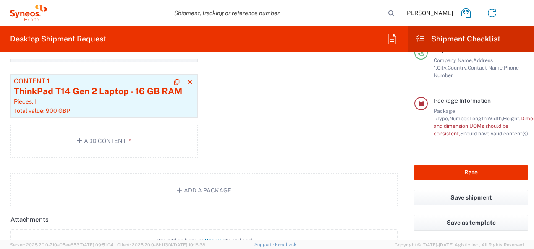
click at [33, 91] on div "ThinkPad T14 Gen 2 Laptop - 16 GB RAM" at bounding box center [104, 91] width 180 height 13
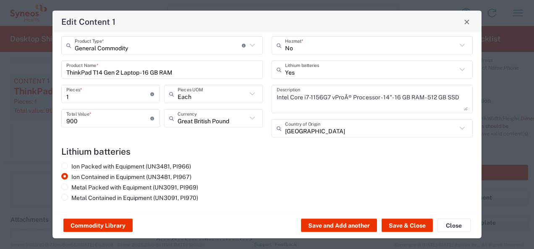
scroll to position [0, 0]
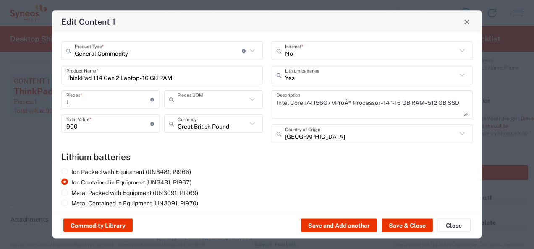
click at [228, 104] on input "text" at bounding box center [211, 99] width 69 height 15
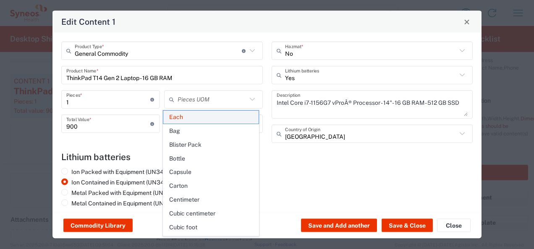
click at [188, 118] on span "Each" at bounding box center [210, 117] width 95 height 13
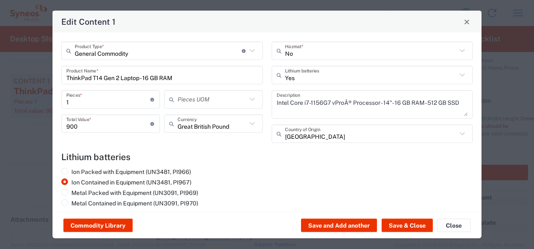
click at [271, 180] on div "Ion Packed with Equipment (UN3481, PI966) Ion Contained in Equipment (UN3481, P…" at bounding box center [267, 189] width 420 height 42
click at [271, 225] on button "Save & Close" at bounding box center [406, 225] width 51 height 13
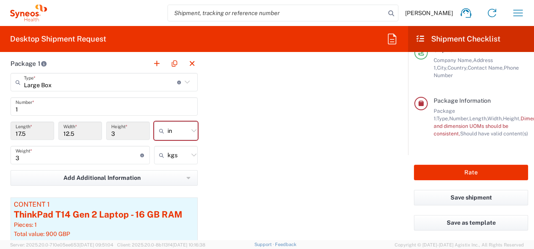
scroll to position [799, 0]
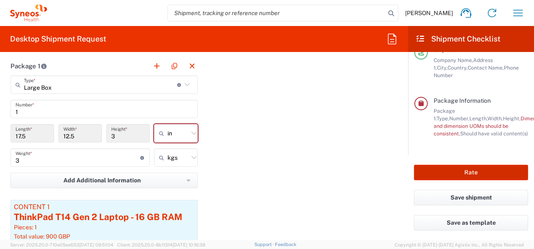
click at [271, 170] on button "Rate" at bounding box center [471, 173] width 114 height 16
drag, startPoint x: 381, startPoint y: 141, endPoint x: 331, endPoint y: 154, distance: 51.1
click at [271, 141] on div "Package 1 Large Box Type * Material used to package goods Envelope Large Box Me…" at bounding box center [203, 174] width 399 height 234
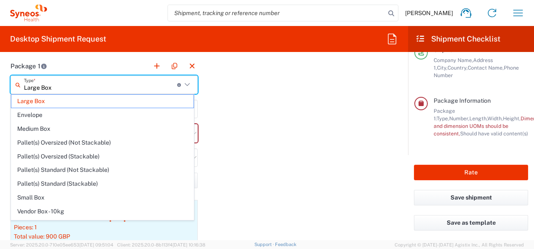
click at [37, 85] on input "Large Box" at bounding box center [100, 85] width 153 height 15
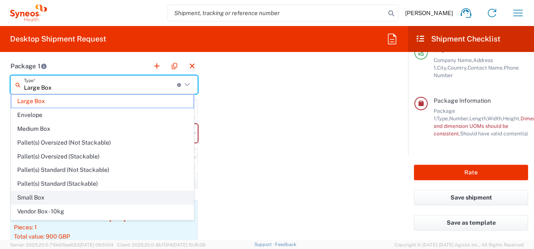
scroll to position [22, 0]
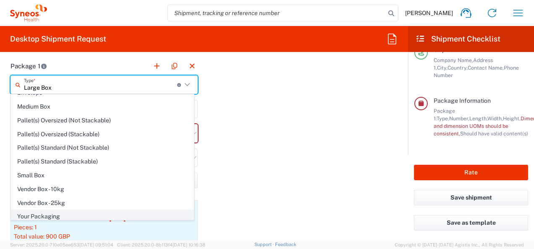
click at [53, 214] on span "Your Packaging" at bounding box center [102, 216] width 182 height 13
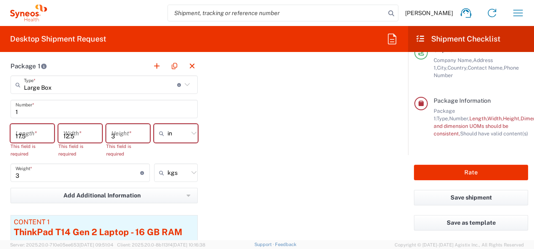
type input "Your Packaging"
click at [34, 136] on input "number" at bounding box center [33, 133] width 34 height 15
drag, startPoint x: 92, startPoint y: 80, endPoint x: 75, endPoint y: 131, distance: 54.1
click at [93, 80] on input "Your Packaging" at bounding box center [100, 85] width 153 height 15
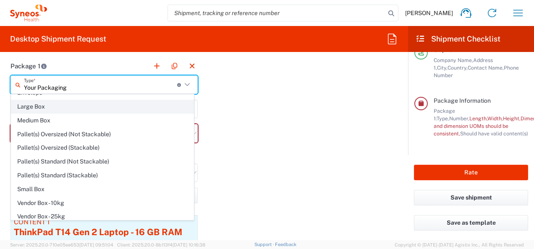
scroll to position [0, 0]
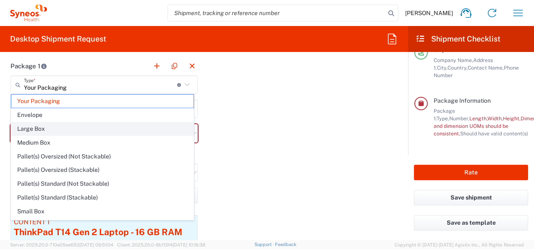
click at [45, 125] on span "Large Box" at bounding box center [102, 128] width 182 height 13
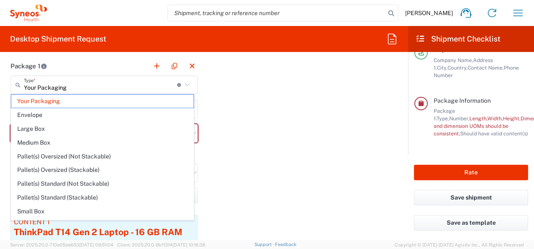
type input "Large Box"
type input "17.5"
type input "12.5"
type input "3"
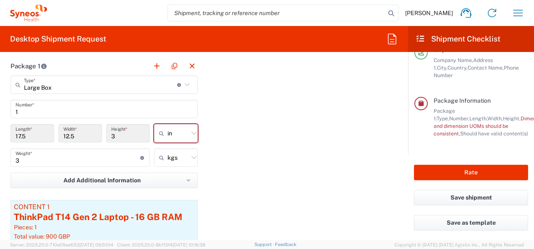
drag, startPoint x: 89, startPoint y: 133, endPoint x: 71, endPoint y: 124, distance: 20.1
click at [89, 133] on input "12.5" at bounding box center [80, 133] width 34 height 15
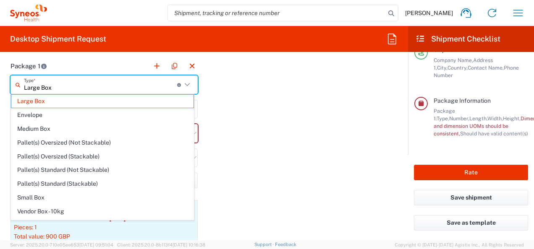
click at [91, 82] on input "Large Box" at bounding box center [100, 85] width 153 height 15
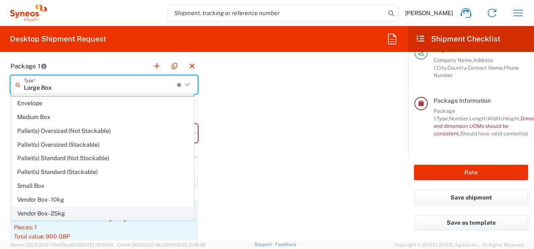
scroll to position [22, 0]
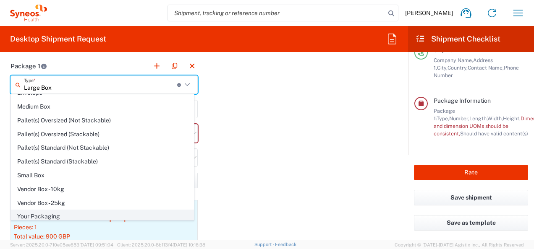
click at [45, 213] on span "Your Packaging" at bounding box center [102, 216] width 182 height 13
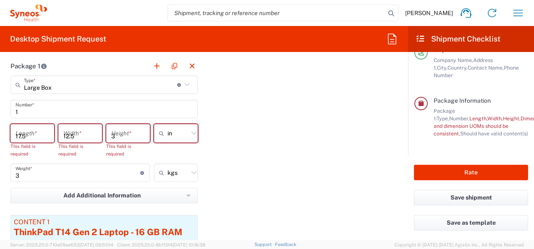
type input "Your Packaging"
click at [38, 132] on input "number" at bounding box center [33, 133] width 34 height 15
type input "17.5"
click at [86, 139] on div "Width *" at bounding box center [80, 133] width 44 height 18
click at [84, 133] on input "number" at bounding box center [80, 133] width 34 height 15
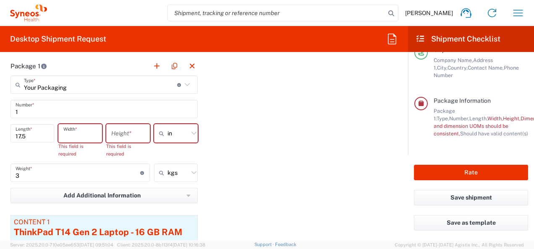
click at [81, 129] on input "number" at bounding box center [80, 133] width 34 height 15
type input "12"
drag, startPoint x: 137, startPoint y: 131, endPoint x: 281, endPoint y: 151, distance: 145.3
click at [137, 131] on input "number" at bounding box center [128, 133] width 34 height 15
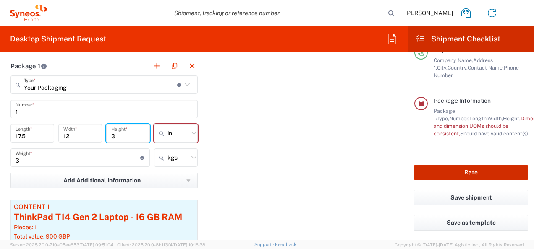
type input "3"
click at [271, 172] on button "Rate" at bounding box center [471, 173] width 114 height 16
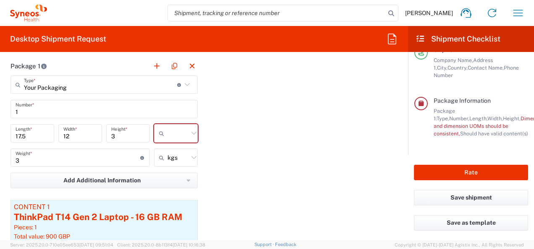
click at [182, 133] on input "text" at bounding box center [177, 133] width 21 height 13
click at [179, 153] on span "in" at bounding box center [172, 149] width 41 height 13
click at [169, 134] on input "text" at bounding box center [177, 133] width 21 height 13
click at [165, 173] on span "in" at bounding box center [172, 177] width 41 height 13
click at [117, 107] on input "1" at bounding box center [104, 109] width 177 height 15
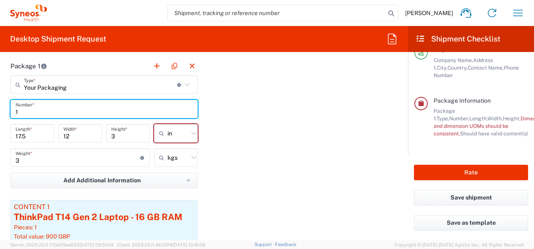
type input "in"
click at [172, 128] on input "in" at bounding box center [177, 133] width 21 height 13
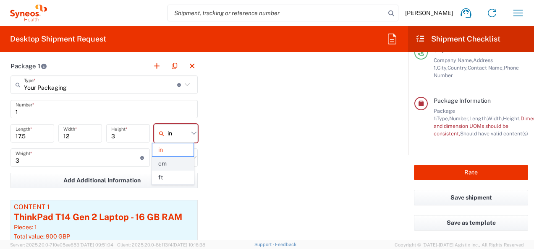
click at [172, 164] on span "cm" at bounding box center [172, 163] width 41 height 13
type input "44.45"
type input "30.48"
type input "7.62"
type input "cm"
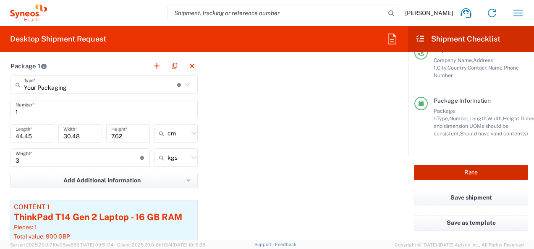
click at [271, 173] on button "Rate" at bounding box center [471, 173] width 114 height 16
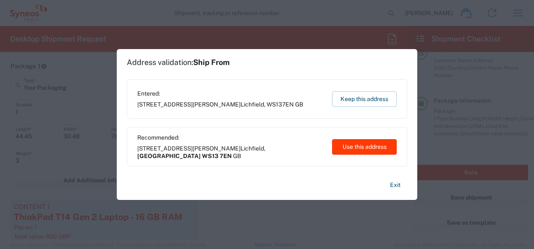
click at [271, 148] on button "Use this address" at bounding box center [364, 147] width 65 height 16
type input "[GEOGRAPHIC_DATA]"
type input "WS13 7EN"
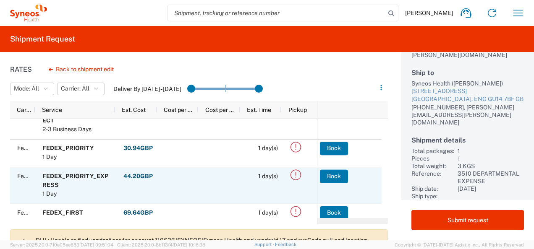
scroll to position [30, 0]
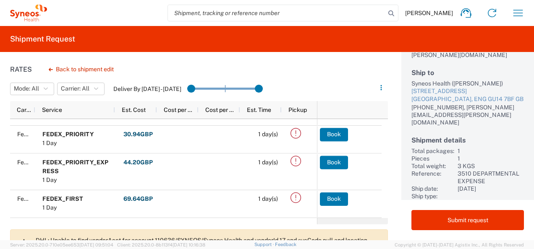
click at [271, 234] on agx-banner "DHL: Unable to find vendorAcct for account 110636/SYNEOS/Syneos Health and vend…" at bounding box center [199, 243] width 378 height 29
click at [271, 239] on p "DHL: Unable to find vendorAcct for account 110636/SYNEOS/Syneos Health and vend…" at bounding box center [208, 244] width 345 height 15
click at [271, 81] on div at bounding box center [379, 87] width 16 height 13
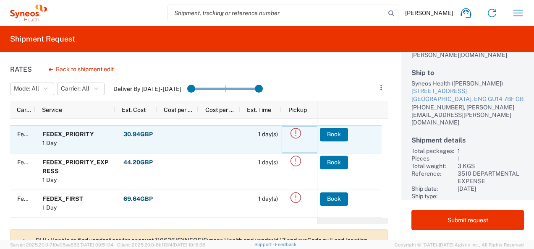
click at [271, 134] on icon at bounding box center [296, 133] width 14 height 14
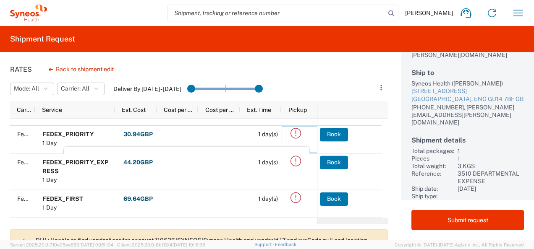
scroll to position [0, 0]
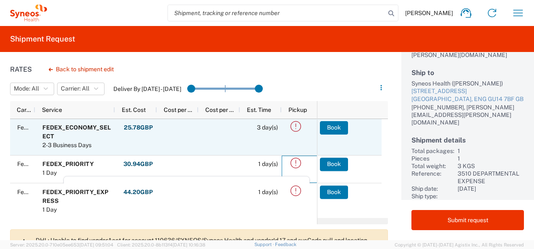
click at [271, 127] on icon at bounding box center [296, 127] width 14 height 14
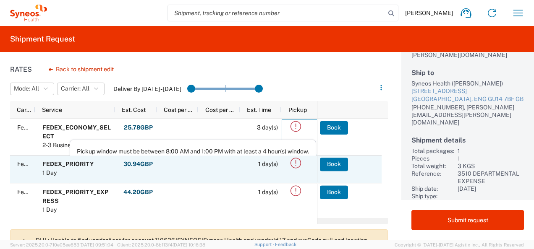
click at [271, 163] on icon at bounding box center [296, 163] width 14 height 14
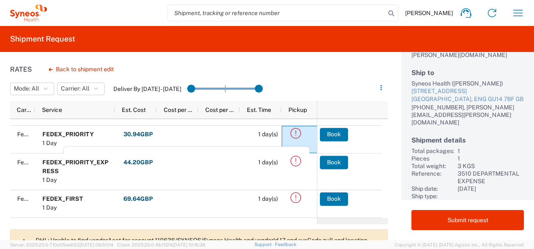
scroll to position [9, 0]
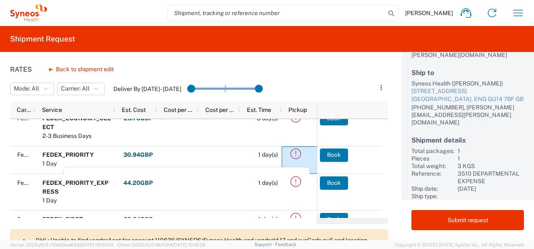
drag, startPoint x: 388, startPoint y: 158, endPoint x: 389, endPoint y: 148, distance: 10.1
click at [271, 148] on div "Rates Back to shipment edit Mode: All All SMAL Carrier: All All FedEx Express D…" at bounding box center [267, 146] width 534 height 188
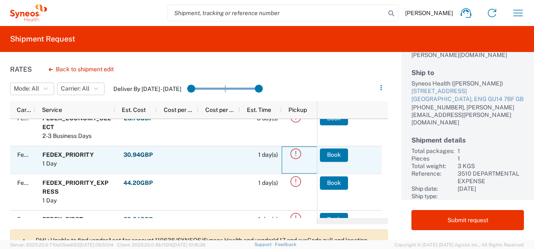
click at [271, 148] on icon at bounding box center [296, 154] width 14 height 14
click at [271, 151] on icon at bounding box center [295, 153] width 10 height 10
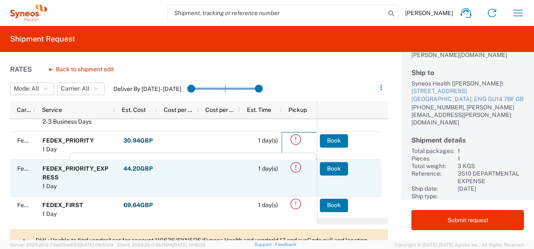
scroll to position [30, 0]
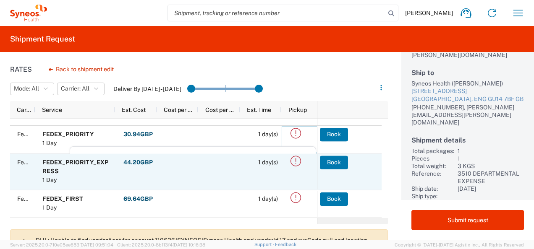
click at [271, 164] on icon at bounding box center [296, 161] width 14 height 14
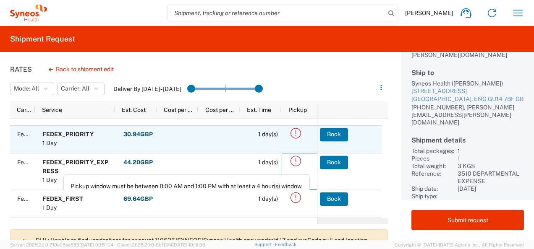
click at [271, 135] on icon at bounding box center [295, 133] width 10 height 10
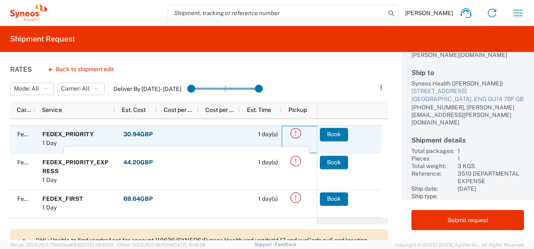
scroll to position [0, 0]
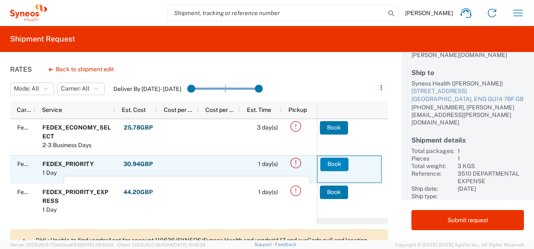
click at [271, 165] on button "Book" at bounding box center [334, 164] width 28 height 13
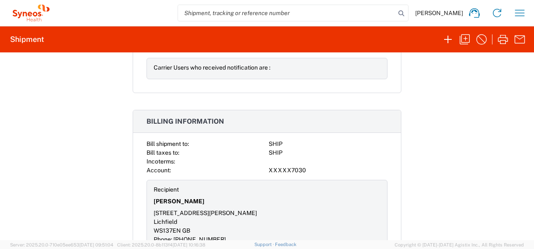
scroll to position [1188, 0]
